Goal: Find specific page/section: Find specific page/section

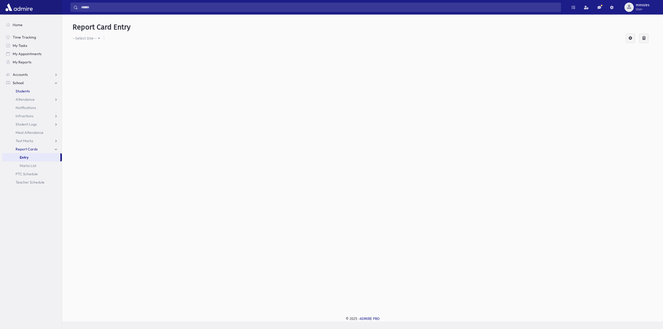
click at [23, 91] on span "Students" at bounding box center [23, 91] width 14 height 5
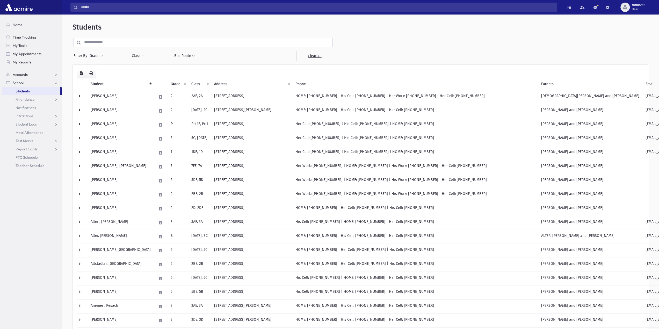
click at [112, 43] on input "text" at bounding box center [206, 42] width 251 height 9
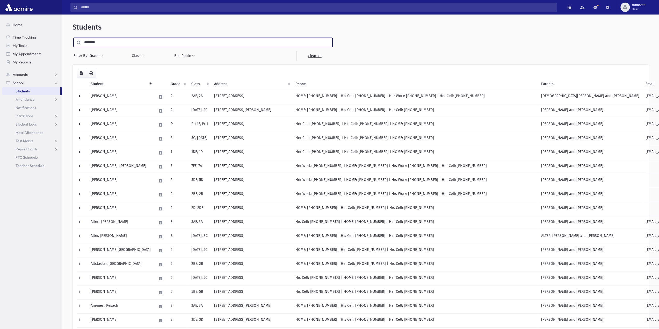
type input "********"
click at [72, 38] on input "submit" at bounding box center [79, 41] width 14 height 7
